Goal: Information Seeking & Learning: Learn about a topic

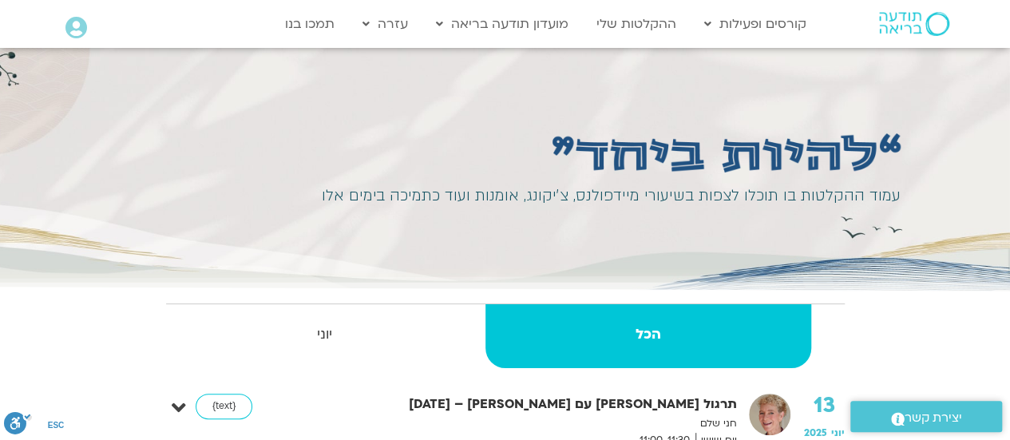
click at [305, 378] on ul "הכל יוני" at bounding box center [505, 342] width 679 height 78
drag, startPoint x: 896, startPoint y: 277, endPoint x: 885, endPoint y: 275, distance: 10.5
click at [896, 275] on div "עמוד ההקלטות בו תוכלו לצפות בשיעורי מיידפולנס, צ׳יקונג, אומנות ועוד כתמיכה בימי…" at bounding box center [505, 171] width 790 height 247
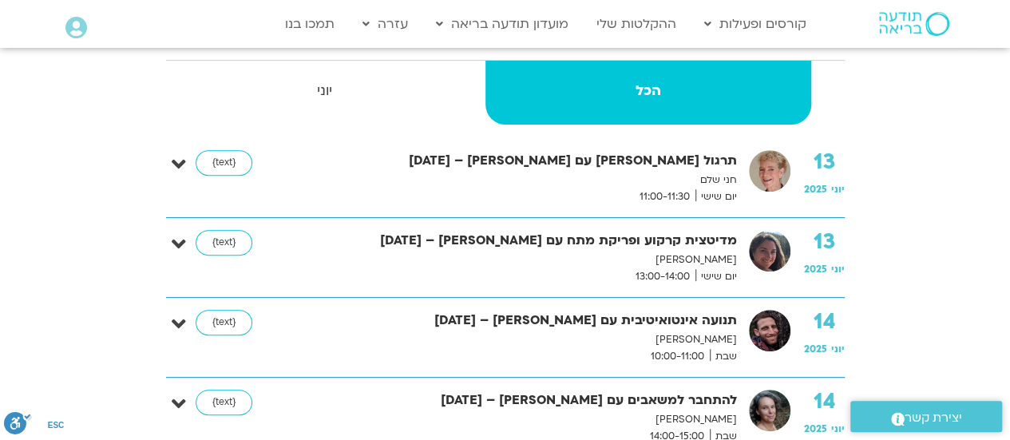
scroll to position [268, 0]
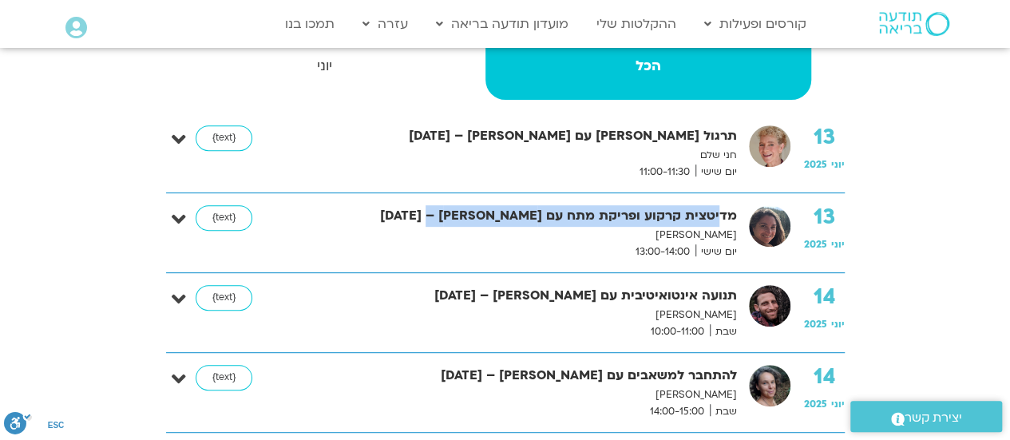
drag, startPoint x: 706, startPoint y: 202, endPoint x: 481, endPoint y: 223, distance: 225.3
click at [481, 223] on strong "מדיטצית קרקוע ופריקת מתח עם [PERSON_NAME] – [DATE]" at bounding box center [527, 216] width 419 height 22
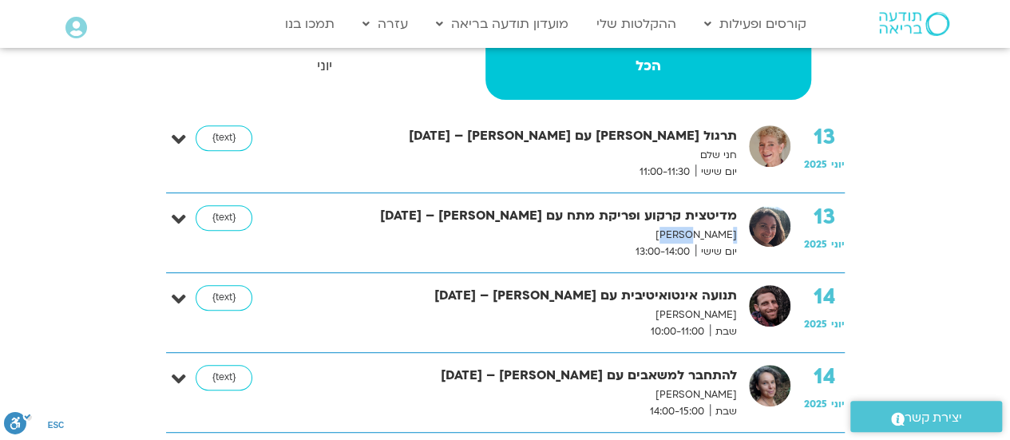
drag, startPoint x: 735, startPoint y: 232, endPoint x: 666, endPoint y: 236, distance: 68.8
click at [666, 237] on p "[PERSON_NAME]" at bounding box center [527, 235] width 419 height 17
click at [665, 236] on p "[PERSON_NAME]" at bounding box center [527, 235] width 419 height 17
click at [720, 252] on span "יום שישי" at bounding box center [716, 252] width 42 height 17
click at [770, 208] on img at bounding box center [770, 226] width 42 height 42
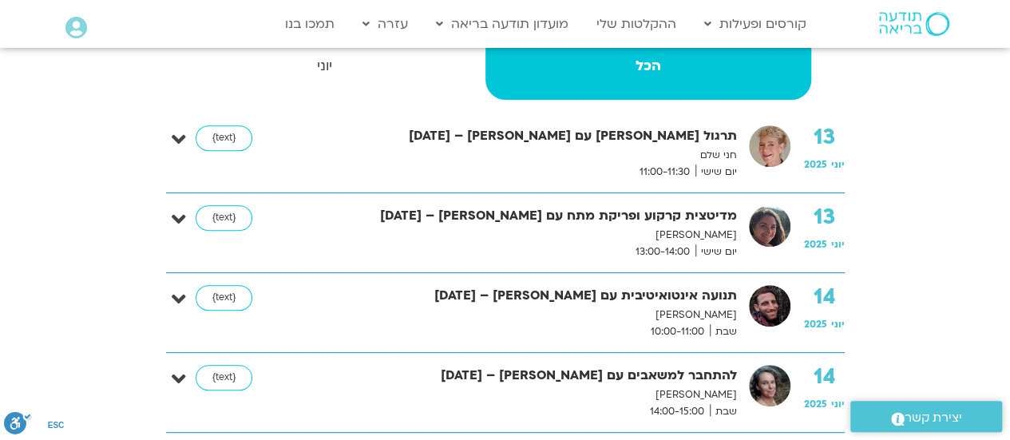
click at [770, 208] on img at bounding box center [770, 226] width 42 height 42
drag, startPoint x: 572, startPoint y: 202, endPoint x: 311, endPoint y: 178, distance: 262.2
click at [568, 202] on div "13 יוני 2025 מדיטצית קרקוע ופריקת מתח עם קרן גל – 13/06/25 קרן גל יום שישי 13:0…" at bounding box center [505, 233] width 679 height 80
click at [179, 218] on icon at bounding box center [179, 219] width 14 height 22
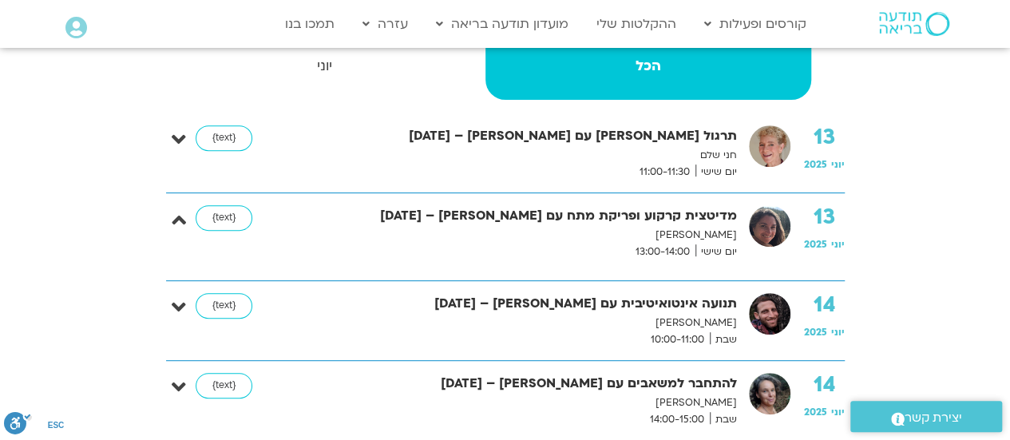
click at [770, 223] on img at bounding box center [770, 226] width 42 height 42
drag, startPoint x: 770, startPoint y: 223, endPoint x: 738, endPoint y: 224, distance: 31.9
click at [747, 224] on div "13 יוני 2025 מדיטצית קרקוע ופריקת מתח עם קרן גל – 13/06/25 קרן גל יום שישי 13:0…" at bounding box center [517, 232] width 655 height 55
click at [675, 220] on strong "מדיטצית קרקוע ופריקת מתח עם קרן גל – 13/06/25" at bounding box center [527, 216] width 419 height 22
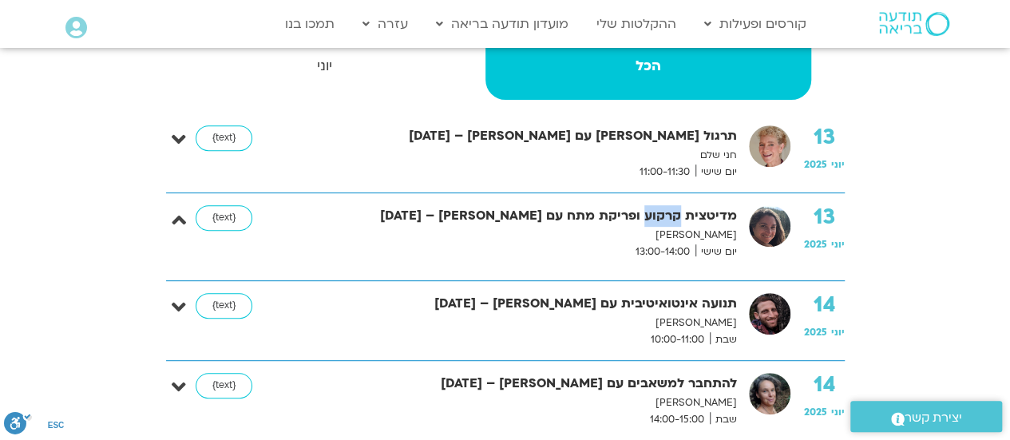
click at [675, 220] on strong "מדיטצית קרקוע ופריקת מתח עם קרן גל – 13/06/25" at bounding box center [527, 216] width 419 height 22
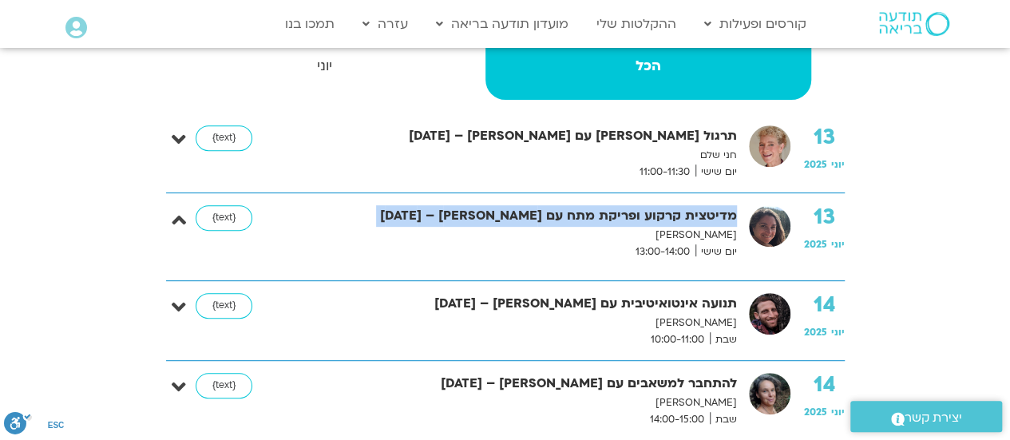
click at [675, 220] on strong "מדיטצית קרקוע ופריקת מתח עם קרן גל – 13/06/25" at bounding box center [527, 216] width 419 height 22
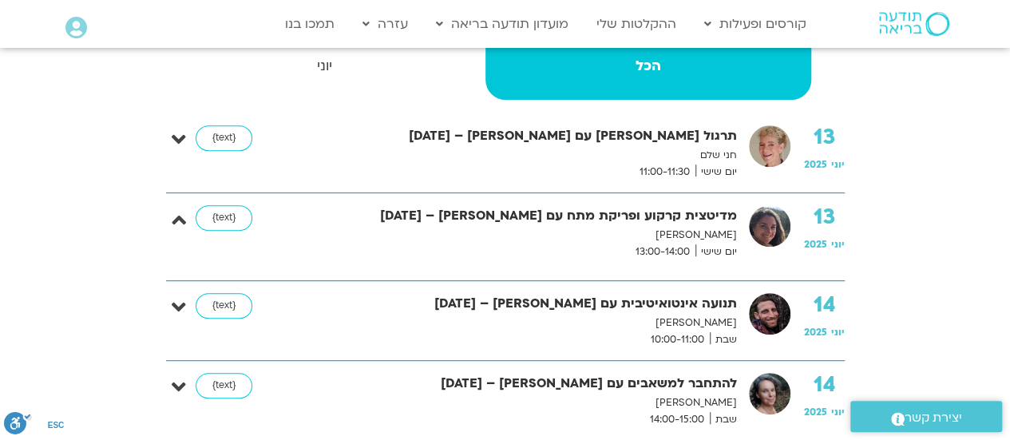
click at [788, 246] on div "13 יוני 2025 מדיטצית קרקוע ופריקת מתח עם קרן גל – 13/06/25 קרן גל יום שישי 13:0…" at bounding box center [517, 232] width 655 height 55
click at [727, 224] on div "מדיטצית קרקוע ופריקת מתח עם קרן גל – 13/06/25 קרן גל יום שישי 13:00-14:00" at bounding box center [531, 232] width 427 height 55
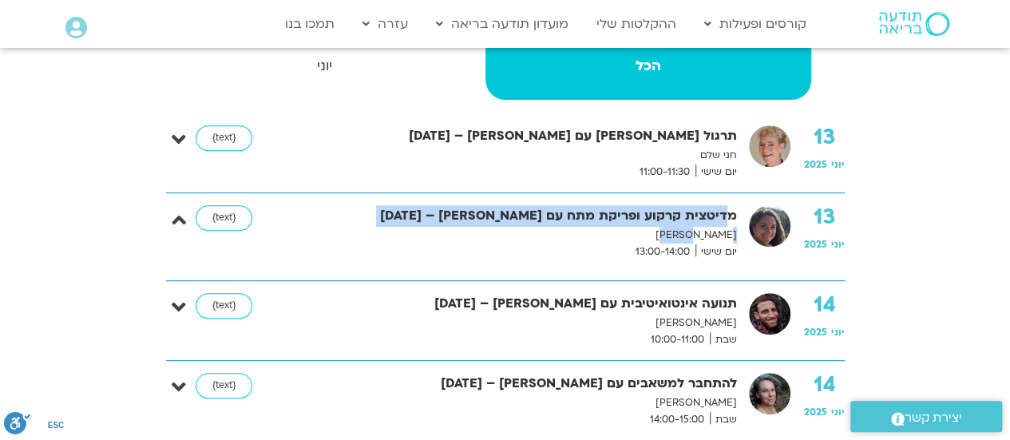
click at [696, 234] on p "קרן גל" at bounding box center [527, 235] width 419 height 17
drag, startPoint x: 687, startPoint y: 232, endPoint x: 506, endPoint y: 18, distance: 279.3
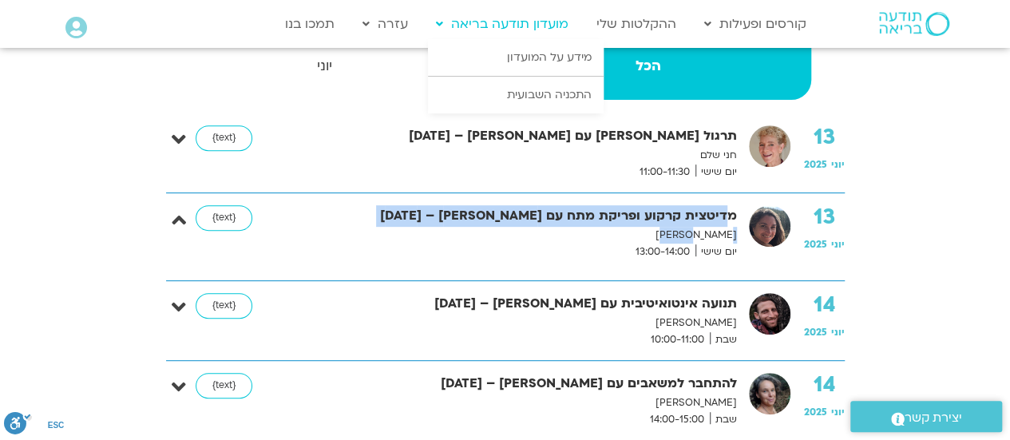
click at [685, 232] on p "קרן גל" at bounding box center [527, 235] width 419 height 17
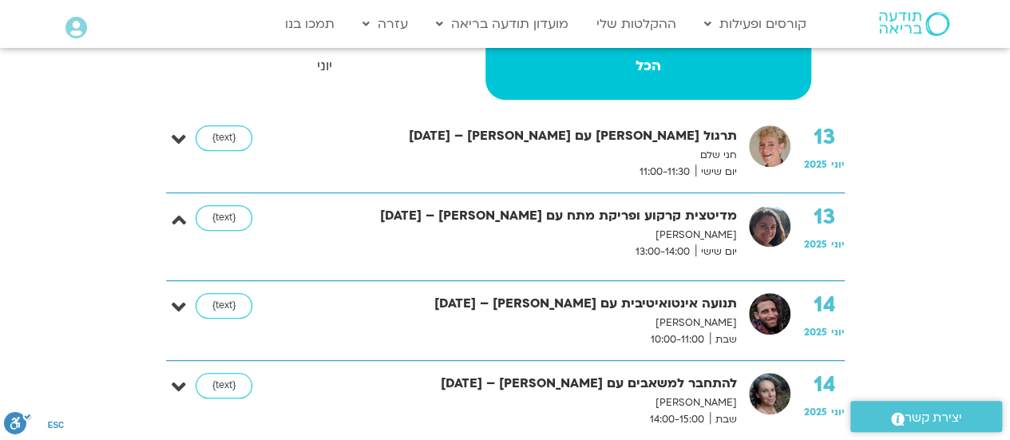
drag, startPoint x: 889, startPoint y: 275, endPoint x: 805, endPoint y: 258, distance: 86.3
click at [655, 237] on p "קרן גל" at bounding box center [527, 235] width 419 height 17
click at [238, 200] on div "13 יוני 2025 מדיטצית קרקוע ופריקת מתח עם קרן גל – 13/06/25 קרן גל יום שישי 13:0…" at bounding box center [505, 237] width 679 height 88
click at [175, 220] on icon at bounding box center [179, 219] width 14 height 22
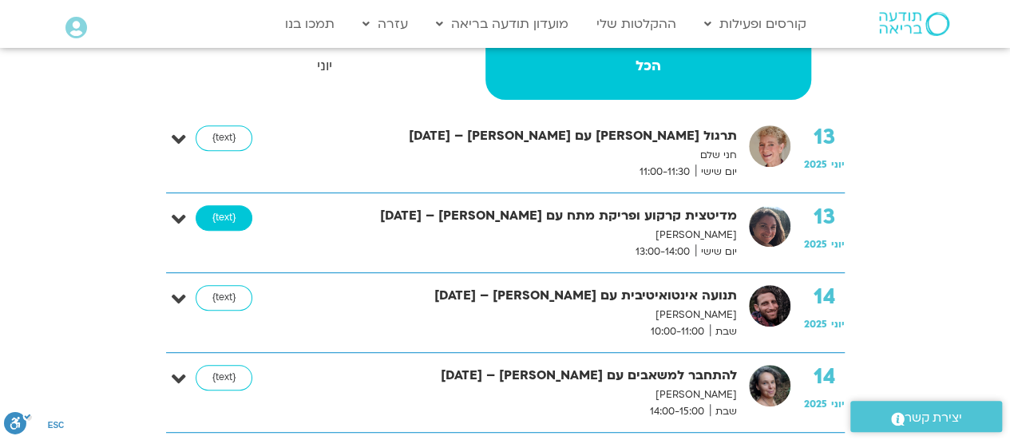
click at [234, 215] on link "{text}" at bounding box center [224, 218] width 57 height 26
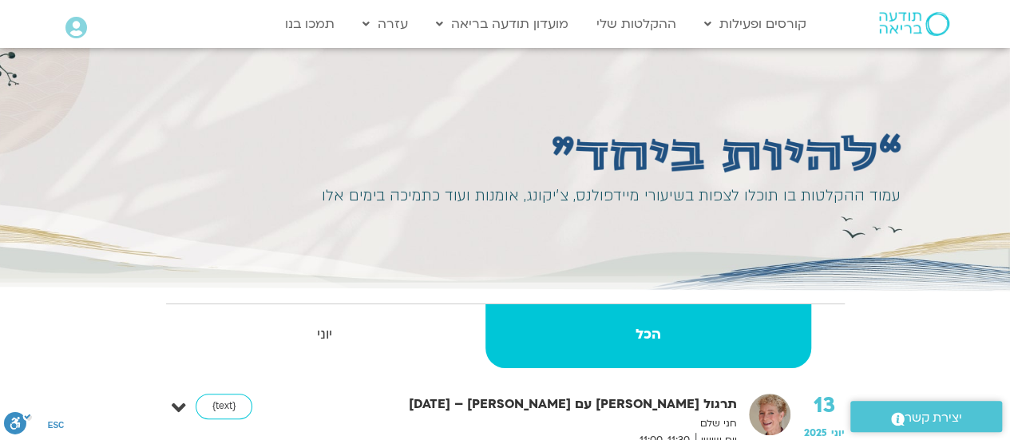
click at [82, 28] on icon at bounding box center [76, 28] width 22 height 22
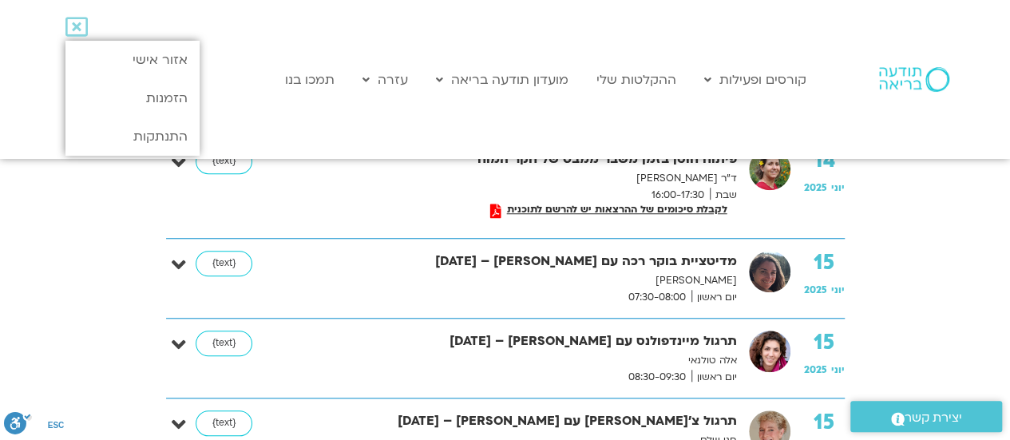
scroll to position [575, 0]
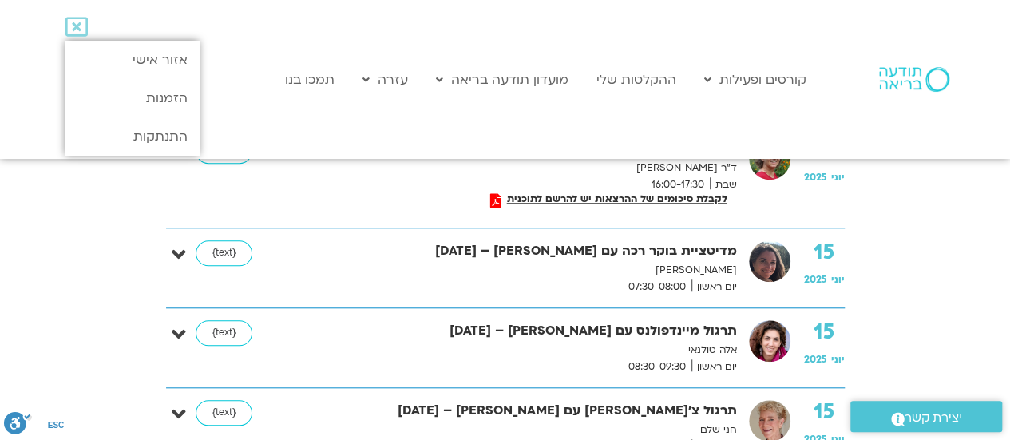
click at [822, 267] on div "15 יוני 2025" at bounding box center [824, 265] width 41 height 50
click at [683, 262] on p "[PERSON_NAME]" at bounding box center [527, 270] width 419 height 17
drag, startPoint x: 682, startPoint y: 257, endPoint x: 712, endPoint y: 248, distance: 31.6
click at [683, 256] on strong "מדיטציית בוקר רכה עם [PERSON_NAME] – [DATE]" at bounding box center [527, 251] width 419 height 22
click at [777, 249] on img at bounding box center [770, 261] width 42 height 42
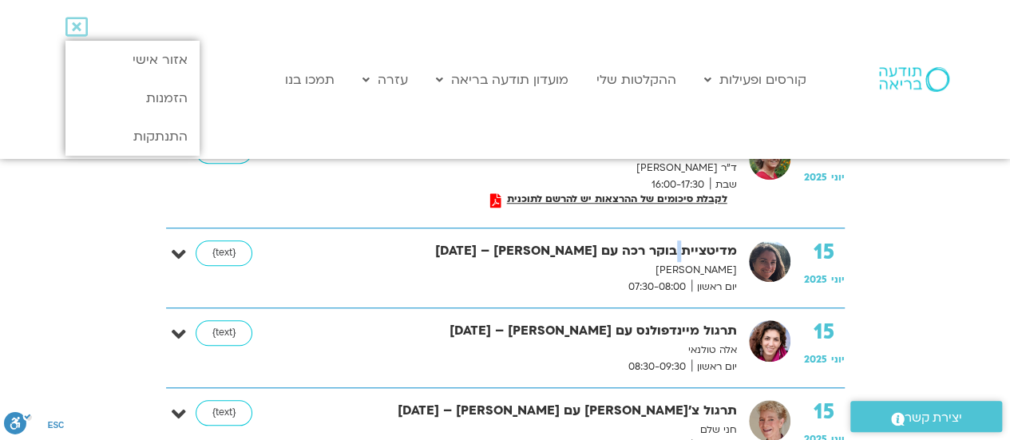
drag, startPoint x: 777, startPoint y: 249, endPoint x: 709, endPoint y: 252, distance: 67.9
click at [766, 249] on img at bounding box center [770, 261] width 42 height 42
click at [680, 255] on strong "מדיטציית בוקר רכה עם [PERSON_NAME] – [DATE]" at bounding box center [527, 251] width 419 height 22
drag, startPoint x: 680, startPoint y: 255, endPoint x: 704, endPoint y: 263, distance: 25.2
click at [681, 255] on strong "מדיטציית בוקר רכה עם [PERSON_NAME] – [DATE]" at bounding box center [527, 251] width 419 height 22
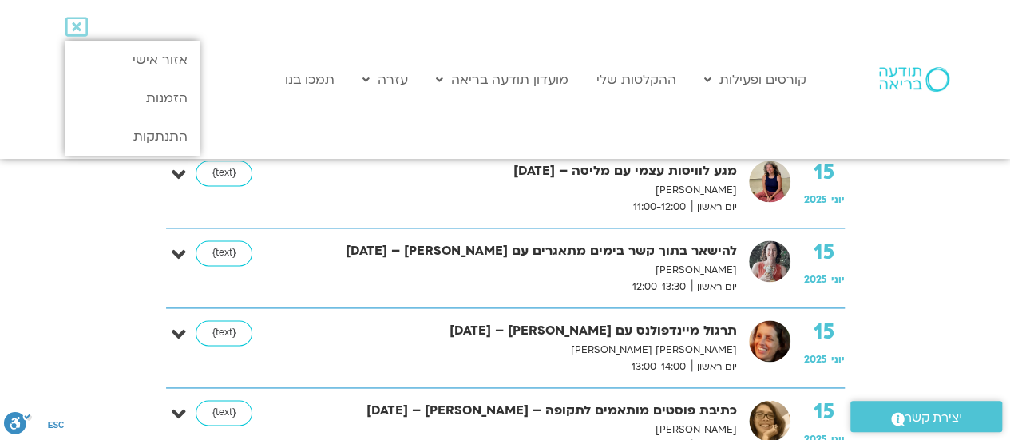
scroll to position [974, 0]
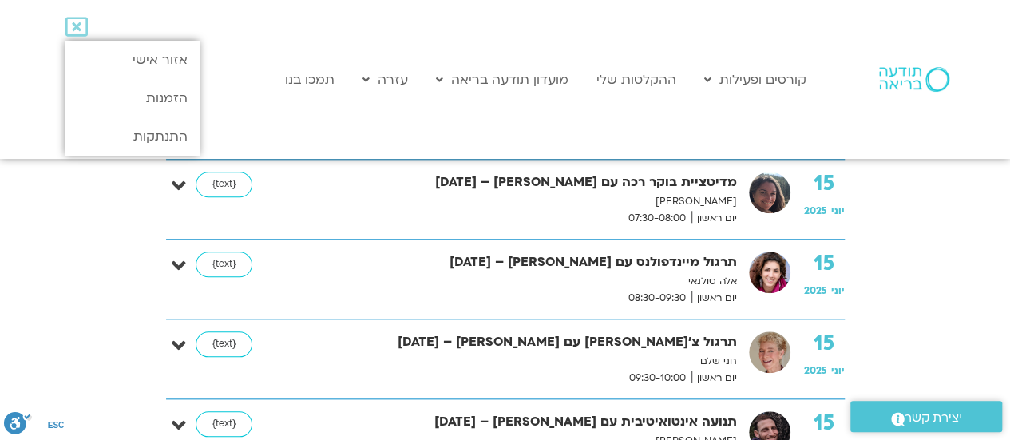
scroll to position [619, 0]
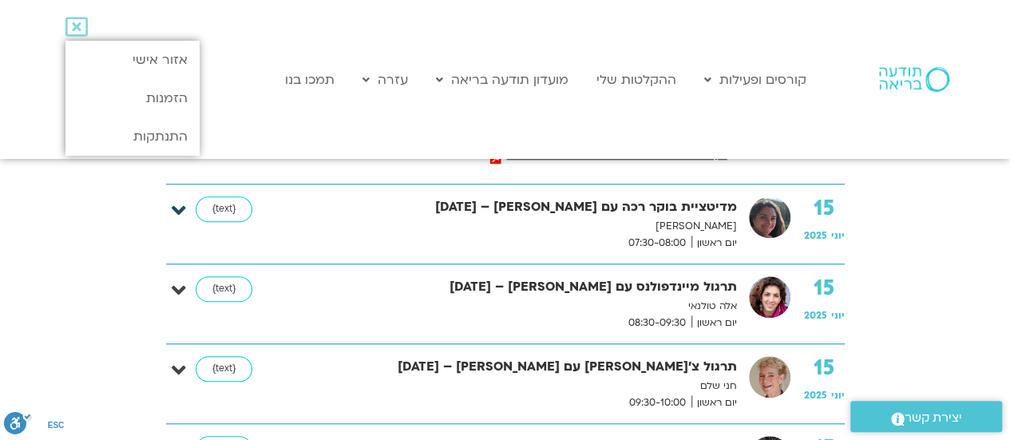
click at [176, 212] on icon at bounding box center [179, 211] width 14 height 22
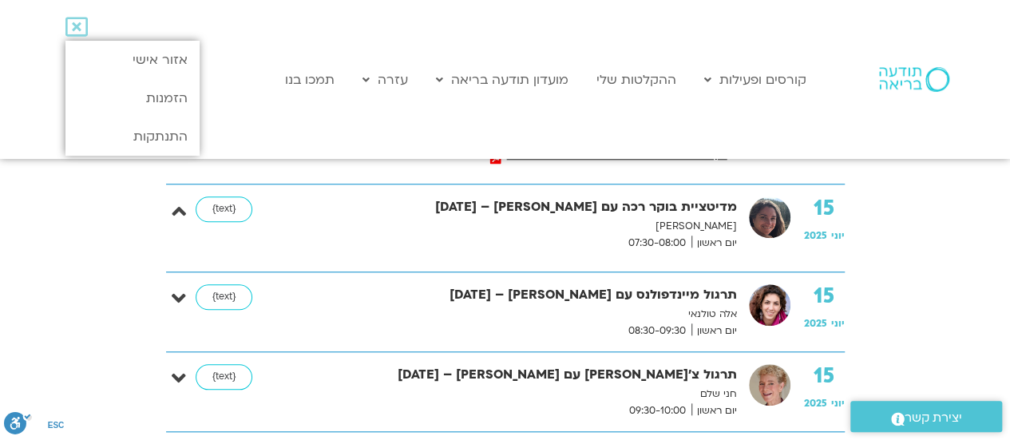
click at [693, 192] on div "15 יוני 2025 מדיטציית בוקר רכה עם קרן גל – 15/06/25 קרן גל יום ראשון 07:30-08:0…" at bounding box center [505, 228] width 679 height 88
click at [702, 199] on strong "מדיטציית בוקר רכה עם [PERSON_NAME] – [DATE]" at bounding box center [527, 207] width 419 height 22
click at [707, 204] on strong "מדיטציית בוקר רכה עם [PERSON_NAME] – [DATE]" at bounding box center [527, 207] width 419 height 22
click at [706, 204] on strong "מדיטציית בוקר רכה עם [PERSON_NAME] – [DATE]" at bounding box center [527, 207] width 419 height 22
click at [668, 219] on p "[PERSON_NAME]" at bounding box center [527, 226] width 419 height 17
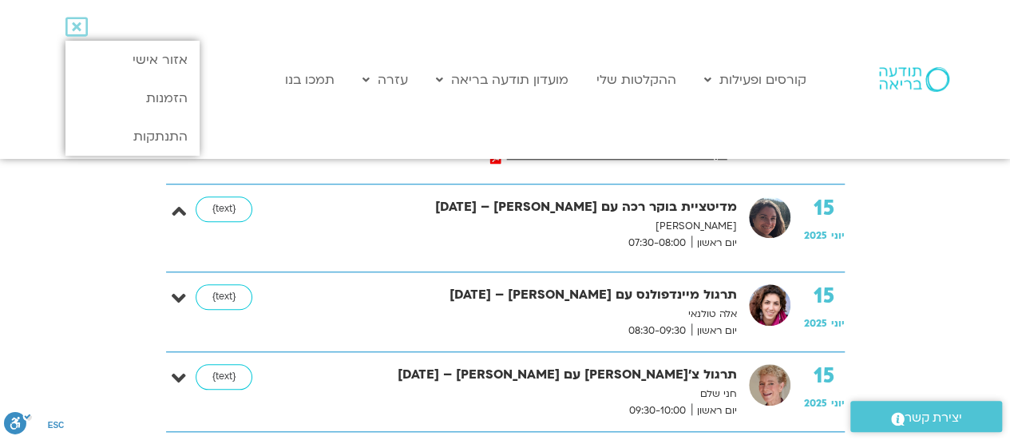
click at [775, 208] on img at bounding box center [770, 217] width 42 height 42
drag, startPoint x: 775, startPoint y: 208, endPoint x: 909, endPoint y: 100, distance: 172.0
click at [783, 203] on img at bounding box center [770, 217] width 42 height 42
click at [739, 241] on div "מדיטציית בוקר רכה עם קרן גל – 15/06/25 קרן גל יום ראשון 07:30-08:00" at bounding box center [531, 223] width 427 height 55
drag, startPoint x: 739, startPoint y: 241, endPoint x: 771, endPoint y: 236, distance: 32.4
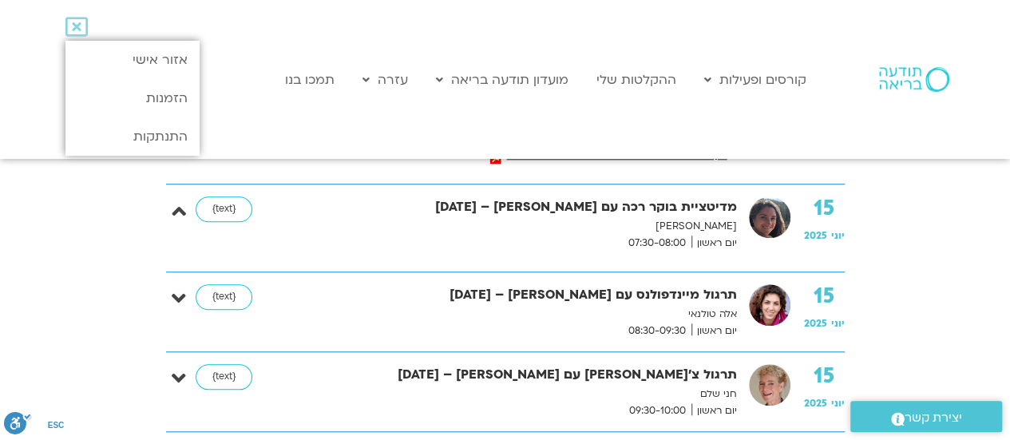
click at [755, 239] on div "15 יוני 2025 מדיטציית בוקר רכה עם קרן גל – 15/06/25 קרן גל יום ראשון 07:30-08:0…" at bounding box center [517, 223] width 655 height 55
click at [795, 232] on div "15 יוני 2025 מדיטציית בוקר רכה עם קרן גל – 15/06/25 קרן גל יום ראשון 07:30-08:0…" at bounding box center [517, 223] width 655 height 55
click at [793, 231] on div "15 יוני 2025 מדיטציית בוקר רכה עם קרן גל – 15/06/25 קרן גל יום ראשון 07:30-08:0…" at bounding box center [517, 223] width 655 height 55
click at [152, 57] on link "אזור אישי" at bounding box center [131, 60] width 133 height 38
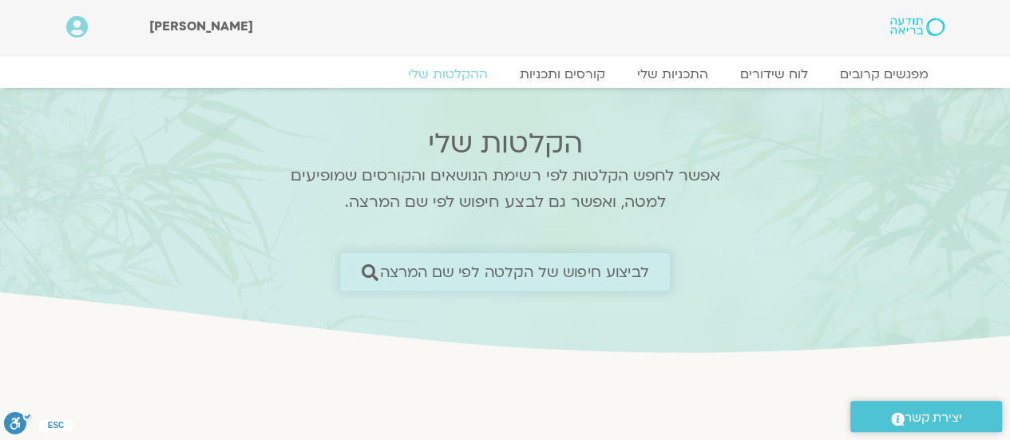
click at [525, 274] on span "לביצוע חיפוש של הקלטה לפי שם המרצה" at bounding box center [514, 271] width 269 height 17
click at [525, 272] on span "לביצוע חיפוש של הקלטה לפי שם המרצה" at bounding box center [514, 271] width 269 height 17
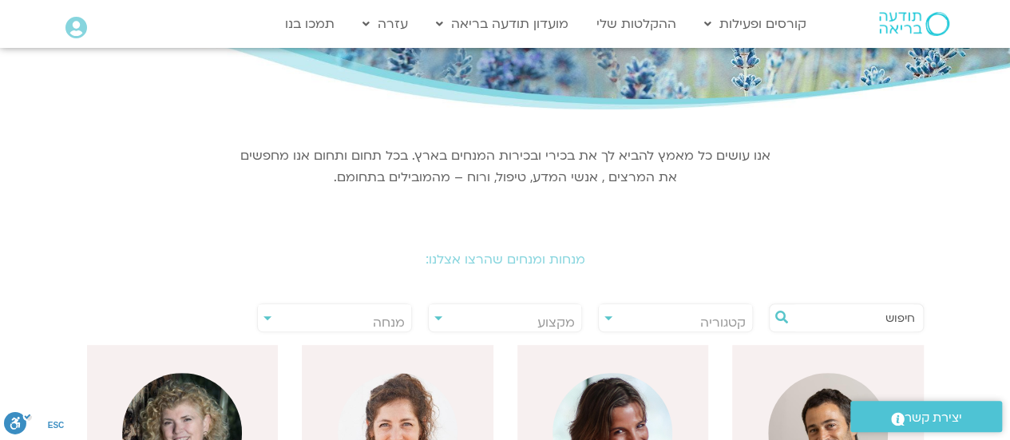
scroll to position [152, 0]
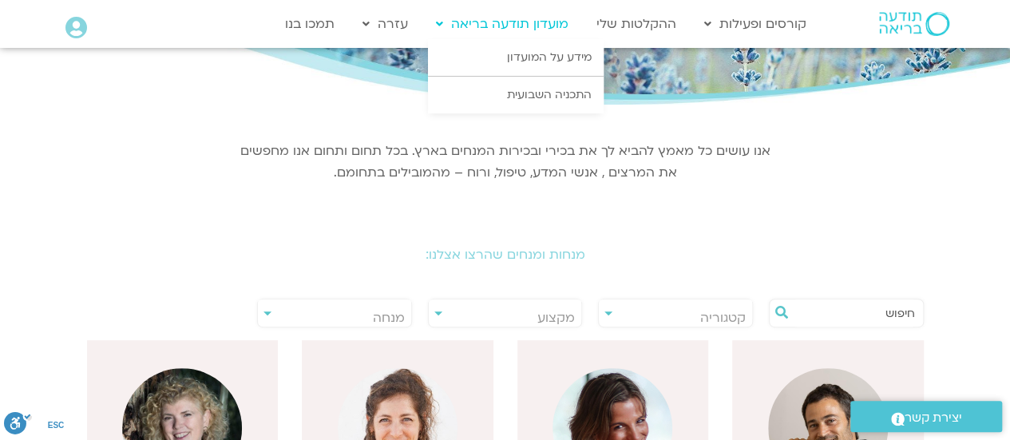
drag, startPoint x: 492, startPoint y: 259, endPoint x: 450, endPoint y: 31, distance: 232.1
click at [493, 259] on h2 "מנחות ומנחים שהרצו אצלנו:" at bounding box center [505, 255] width 894 height 14
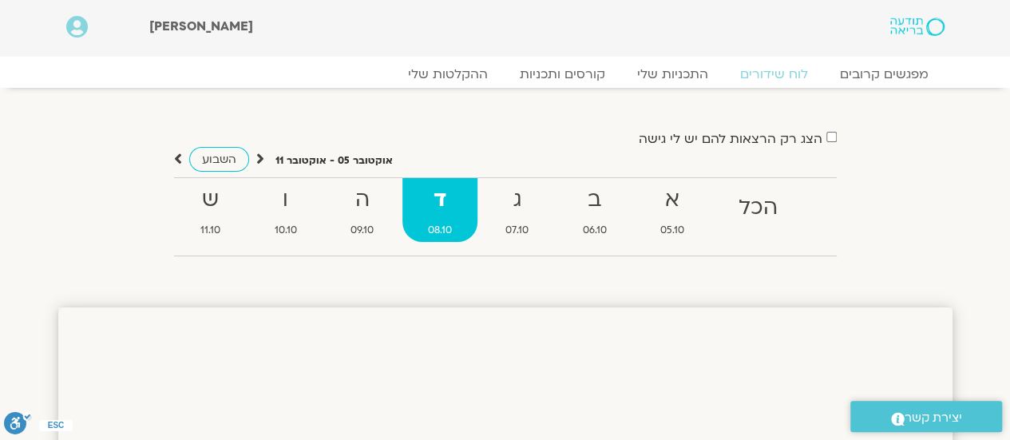
click at [257, 160] on icon at bounding box center [260, 159] width 8 height 16
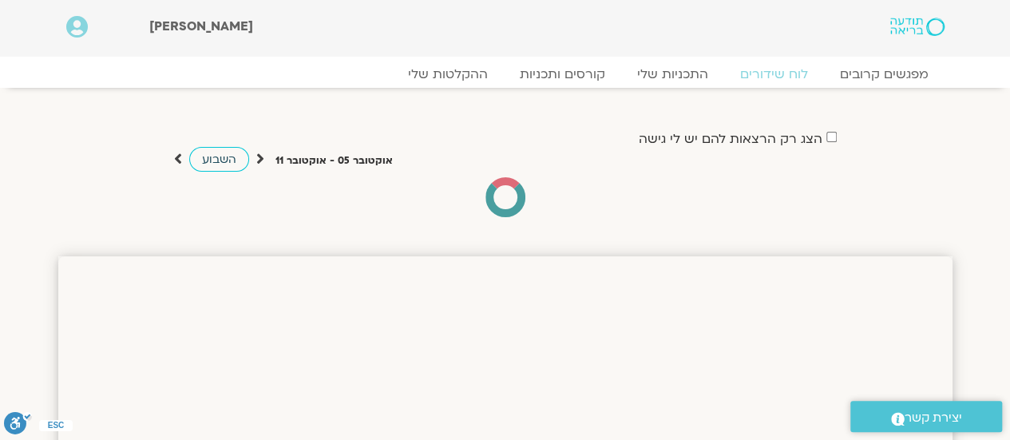
click at [237, 159] on link "השבוע" at bounding box center [219, 159] width 60 height 25
click at [259, 157] on icon at bounding box center [260, 159] width 8 height 16
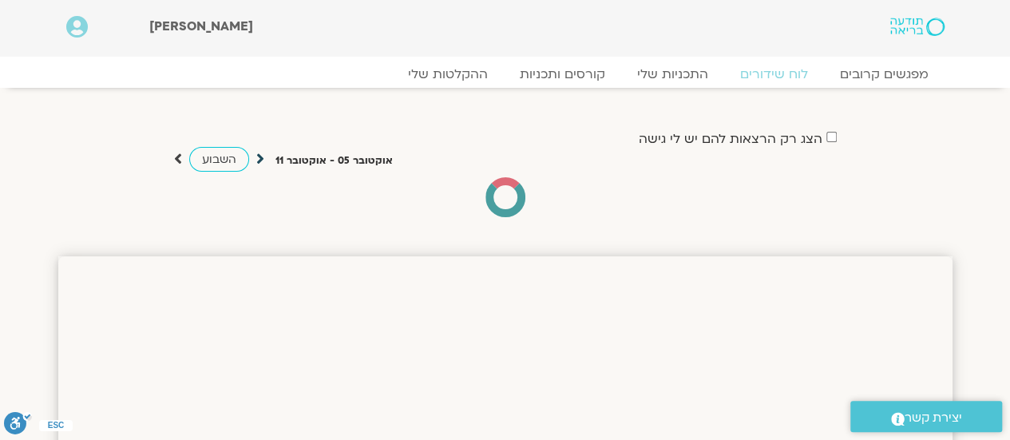
click at [257, 157] on icon at bounding box center [260, 159] width 8 height 16
click at [256, 157] on icon at bounding box center [260, 159] width 8 height 16
click at [256, 156] on icon at bounding box center [260, 159] width 8 height 16
click at [905, 16] on link at bounding box center [873, 27] width 141 height 22
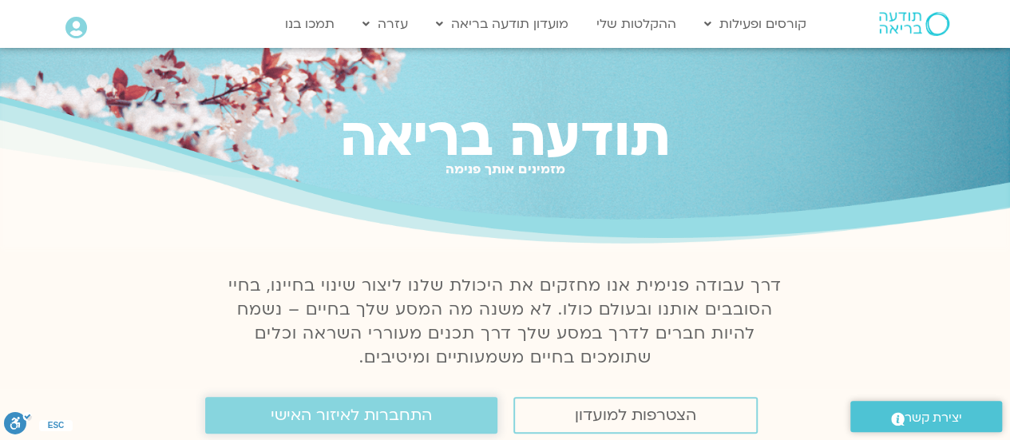
click at [374, 404] on link "התחברות לאיזור האישי" at bounding box center [351, 415] width 292 height 37
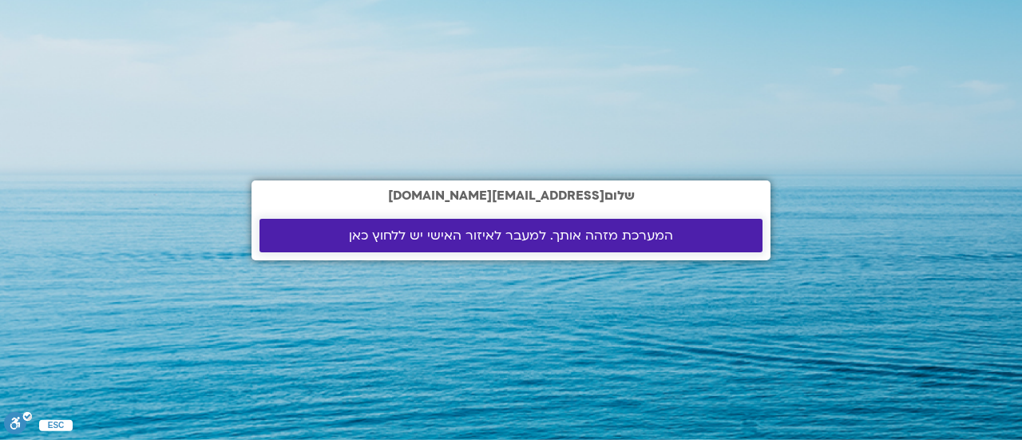
drag, startPoint x: 529, startPoint y: 242, endPoint x: 556, endPoint y: 276, distance: 43.8
click at [530, 240] on span "המערכת מזהה אותך. למעבר לאיזור האישי יש ללחוץ כאן" at bounding box center [511, 235] width 324 height 14
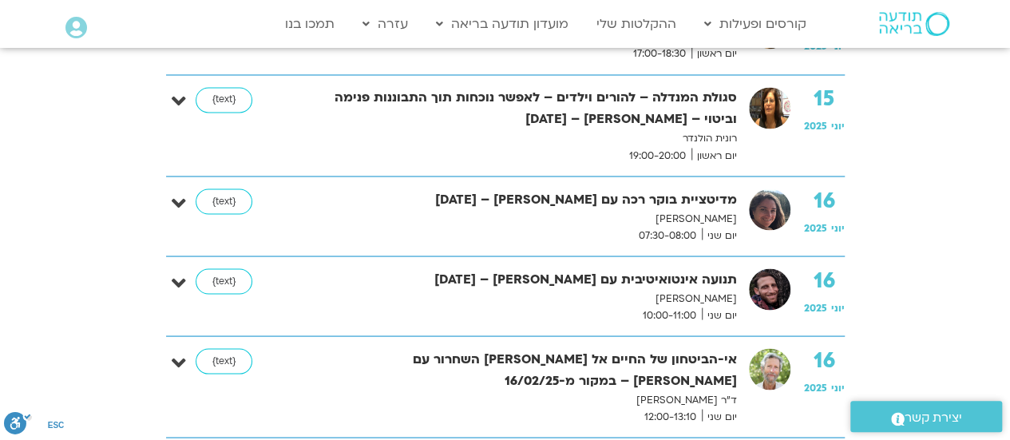
scroll to position [1408, 0]
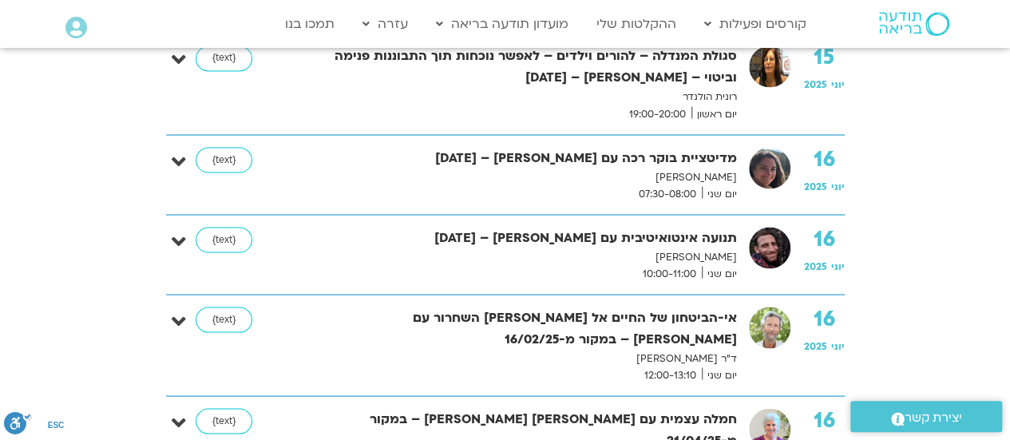
click at [720, 162] on strong "מדיטציית בוקר רכה עם [PERSON_NAME] – [DATE]" at bounding box center [527, 158] width 419 height 22
click at [725, 156] on strong "מדיטציית בוקר רכה עם [PERSON_NAME] – [DATE]" at bounding box center [527, 158] width 419 height 22
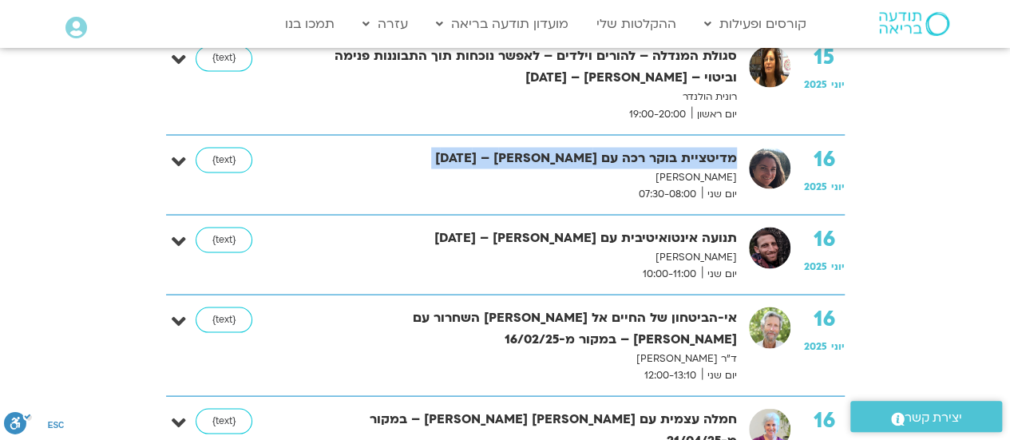
click at [725, 156] on strong "מדיטציית בוקר רכה עם [PERSON_NAME] – [DATE]" at bounding box center [527, 158] width 419 height 22
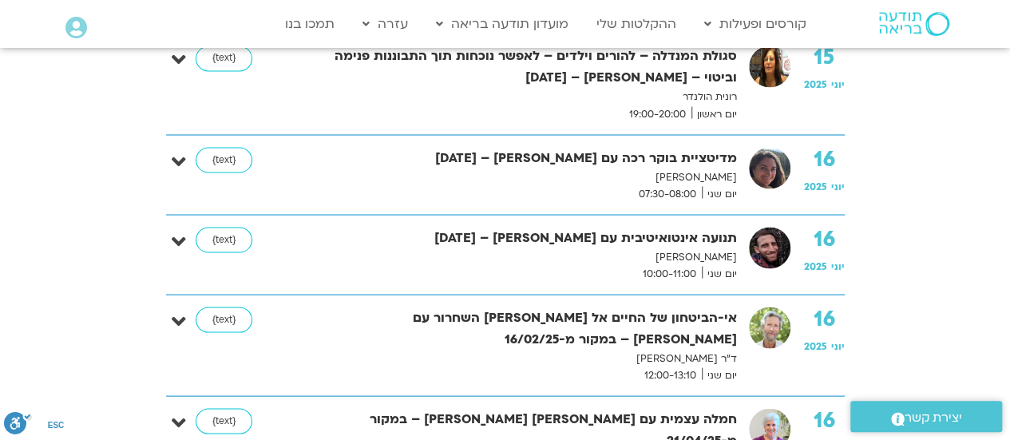
click at [714, 185] on span "יום שני" at bounding box center [719, 193] width 35 height 17
drag, startPoint x: 718, startPoint y: 161, endPoint x: 731, endPoint y: 164, distance: 13.2
click at [723, 161] on strong "מדיטציית בוקר רכה עם [PERSON_NAME] – [DATE]" at bounding box center [527, 158] width 419 height 22
click at [743, 172] on div "מדיטציית בוקר רכה עם קרן גל – 16/06/25 קרן גל יום שני 07:30-08:00" at bounding box center [531, 174] width 427 height 55
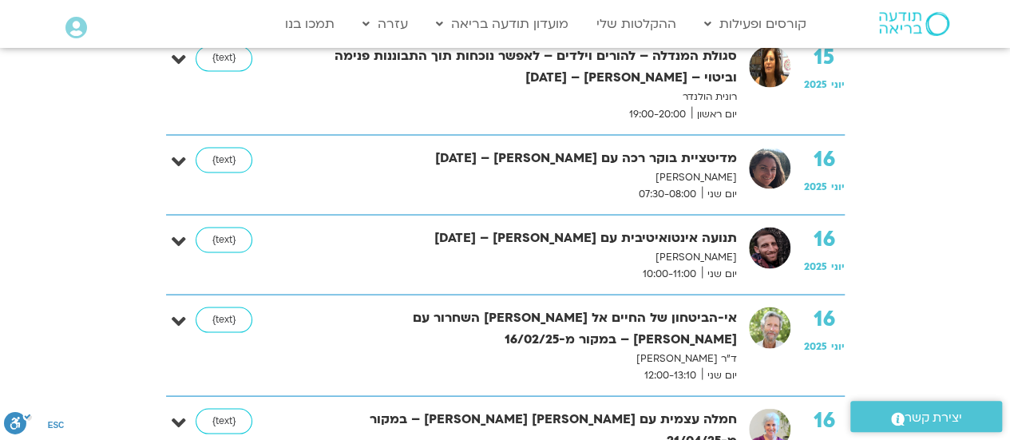
click at [825, 164] on strong "16" at bounding box center [824, 159] width 41 height 24
click at [830, 164] on strong "16" at bounding box center [824, 159] width 41 height 24
click at [719, 159] on strong "מדיטציית בוקר רכה עם [PERSON_NAME] – [DATE]" at bounding box center [527, 158] width 419 height 22
click at [719, 157] on strong "מדיטציית בוקר רכה עם [PERSON_NAME] – [DATE]" at bounding box center [527, 158] width 419 height 22
click at [719, 179] on p "[PERSON_NAME]" at bounding box center [527, 176] width 419 height 17
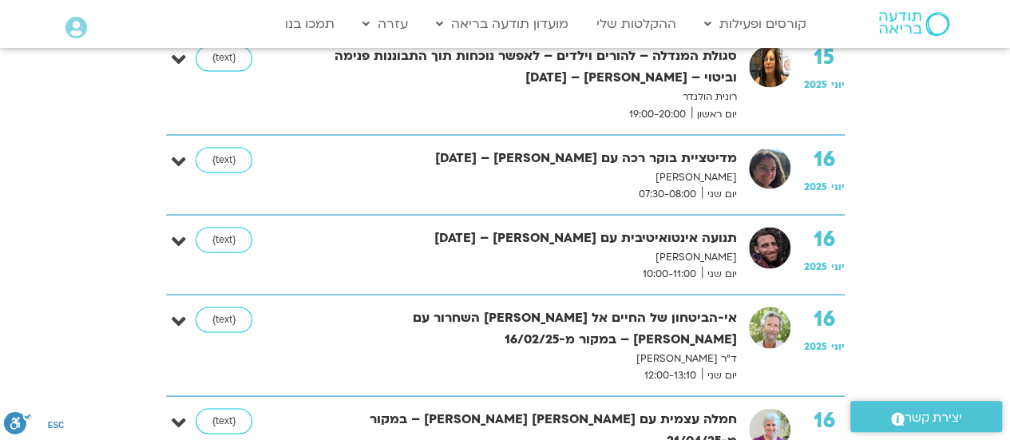
click at [719, 178] on p "[PERSON_NAME]" at bounding box center [527, 176] width 419 height 17
drag, startPoint x: 719, startPoint y: 178, endPoint x: 671, endPoint y: 186, distance: 47.8
click at [715, 180] on p "[PERSON_NAME]" at bounding box center [527, 176] width 419 height 17
click at [664, 185] on span "07:30-08:00" at bounding box center [667, 193] width 69 height 17
drag, startPoint x: 664, startPoint y: 184, endPoint x: 398, endPoint y: 164, distance: 266.7
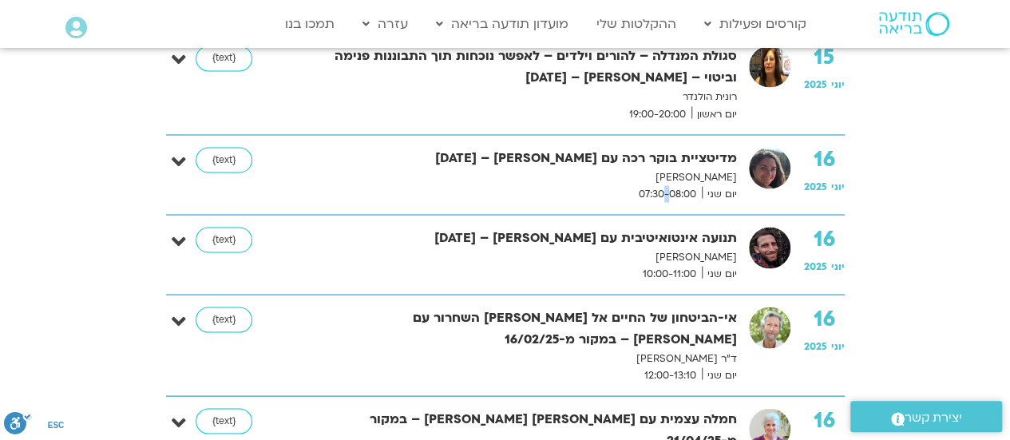
click at [617, 178] on div "מדיטציית בוקר רכה עם קרן גל – 16/06/25 קרן גל יום שני 07:30-08:00" at bounding box center [531, 174] width 427 height 55
click at [240, 157] on link "{text}" at bounding box center [224, 160] width 57 height 26
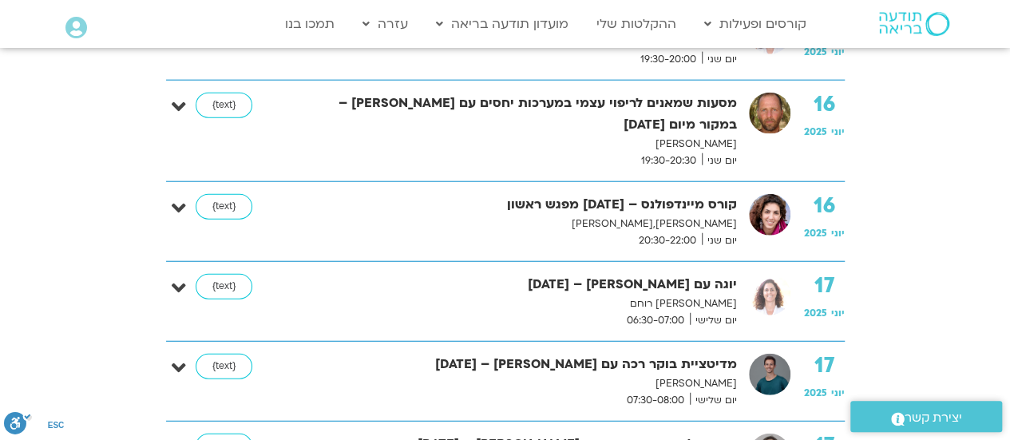
scroll to position [2090, 0]
